Goal: Find specific page/section: Find specific page/section

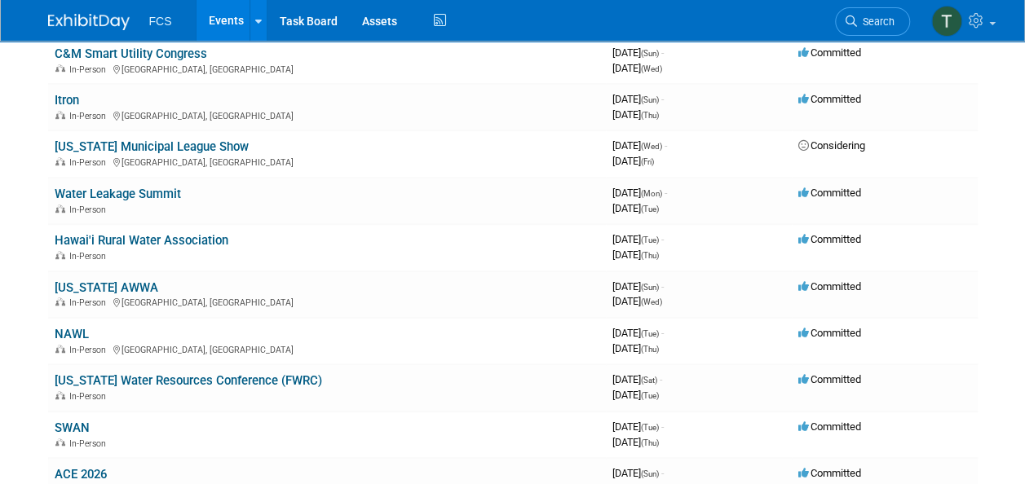
scroll to position [408, 0]
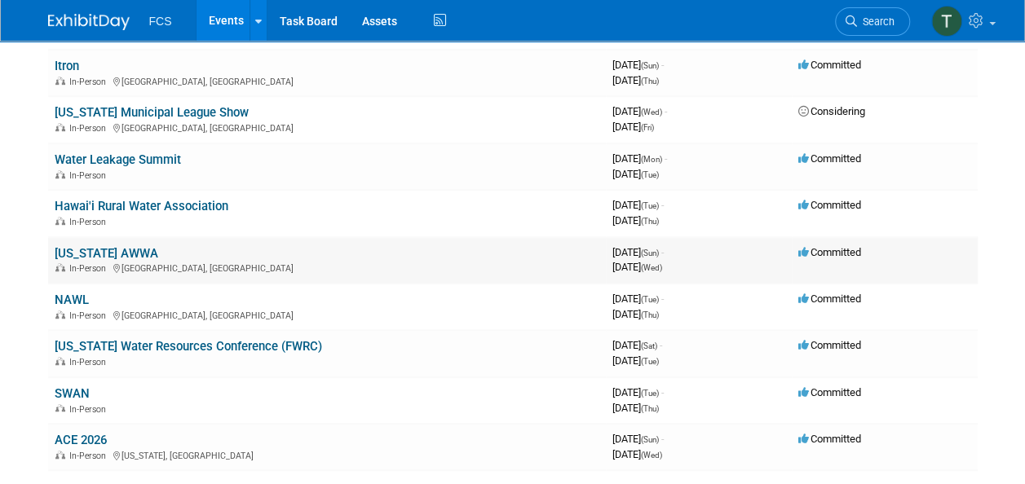
click at [90, 251] on link "[US_STATE] AWWA" at bounding box center [107, 253] width 104 height 15
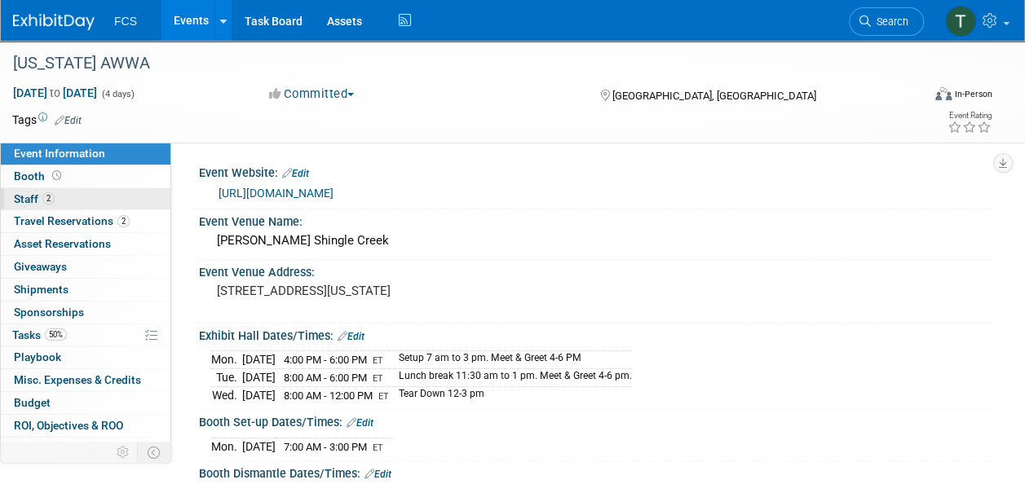
click at [24, 195] on span "Staff 2" at bounding box center [34, 198] width 41 height 13
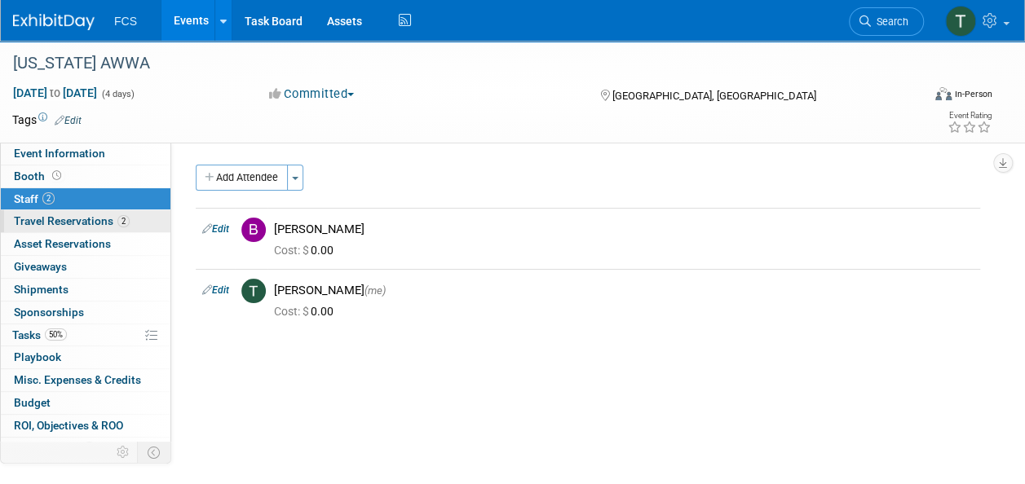
click at [36, 221] on span "Travel Reservations 2" at bounding box center [72, 220] width 116 height 13
